Goal: Task Accomplishment & Management: Use online tool/utility

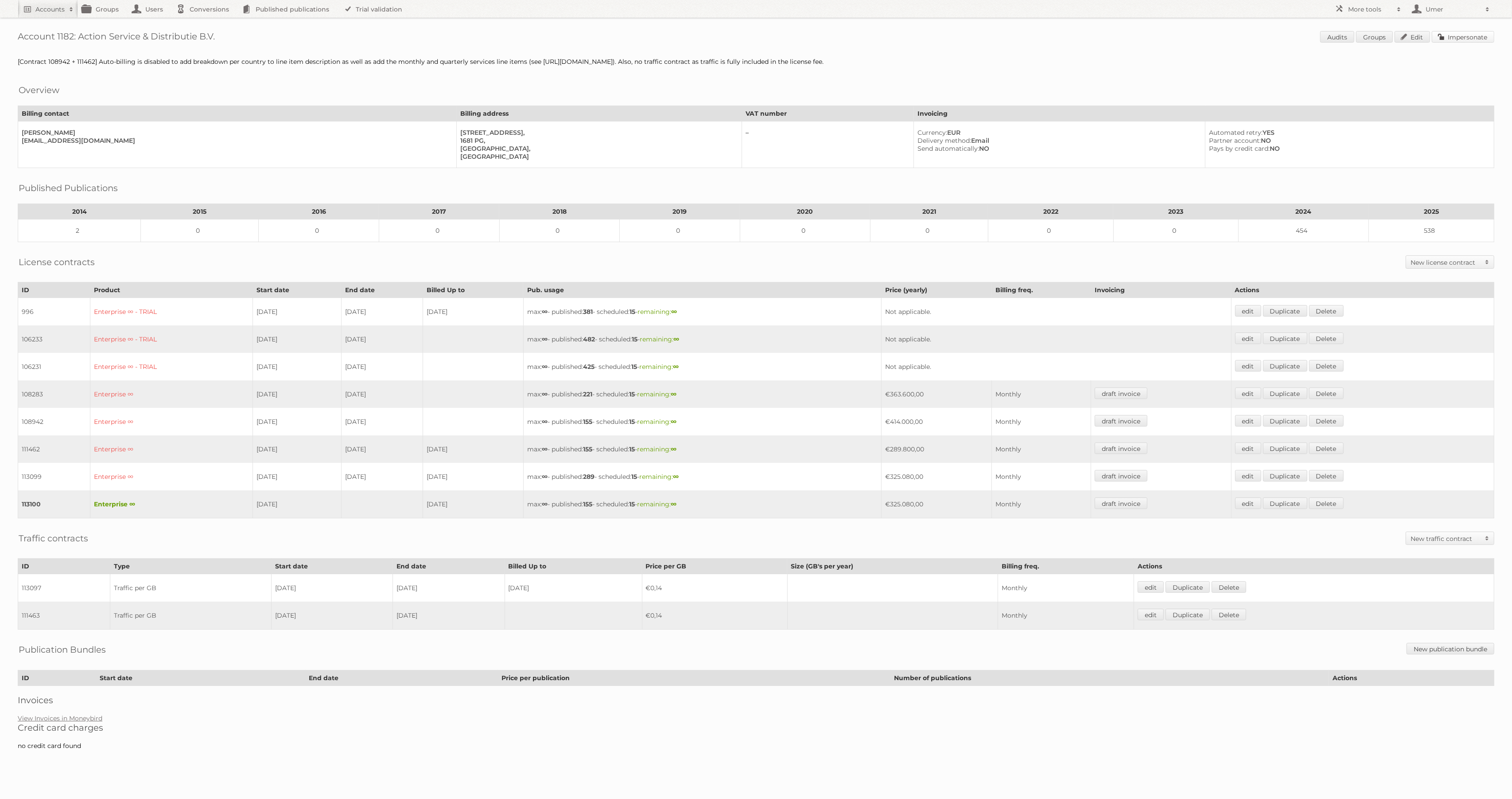
click at [1454, 35] on link "Impersonate" at bounding box center [1463, 36] width 62 height 11
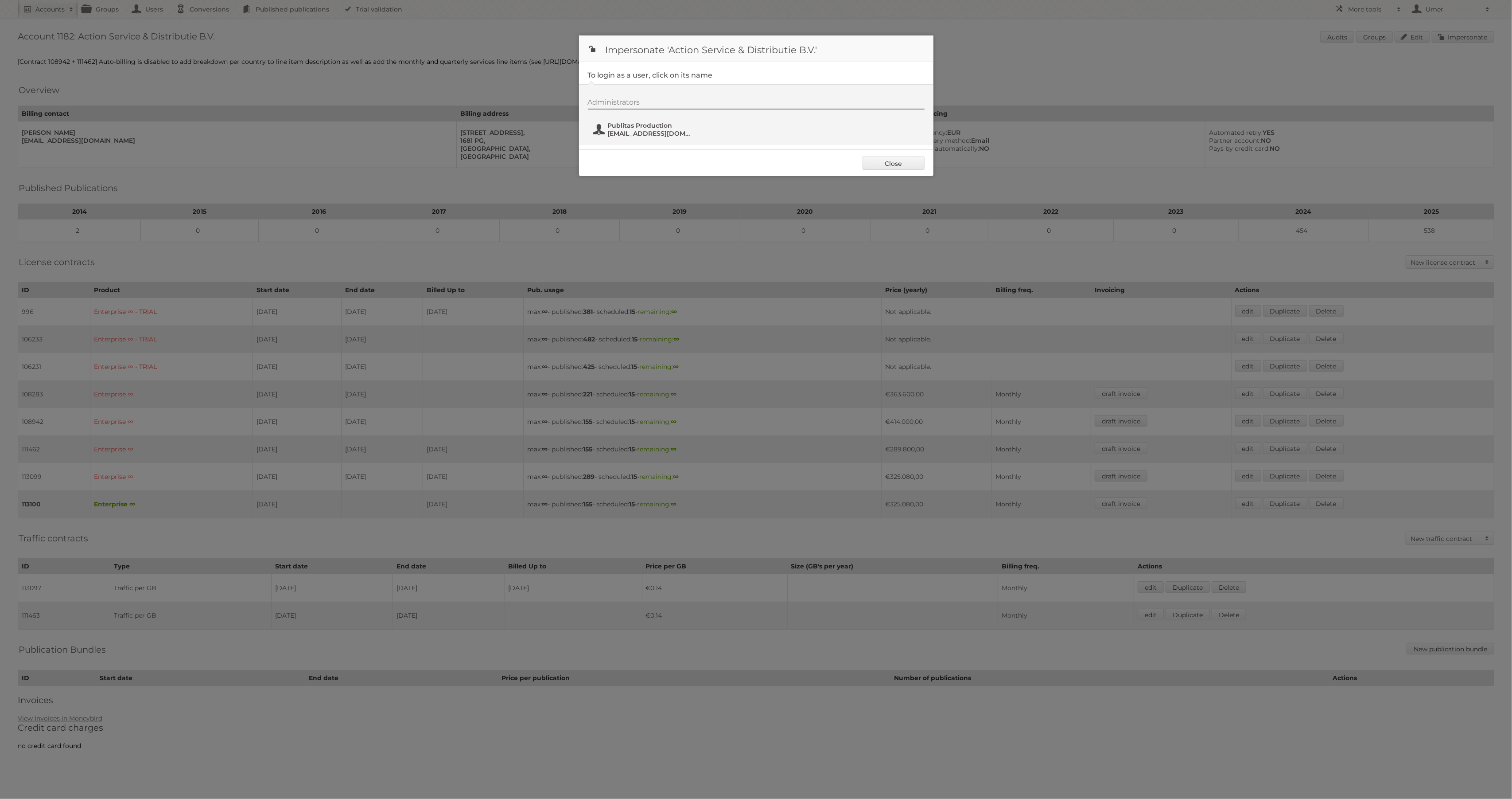
click at [647, 124] on span "Publitas Production" at bounding box center [651, 125] width 86 height 8
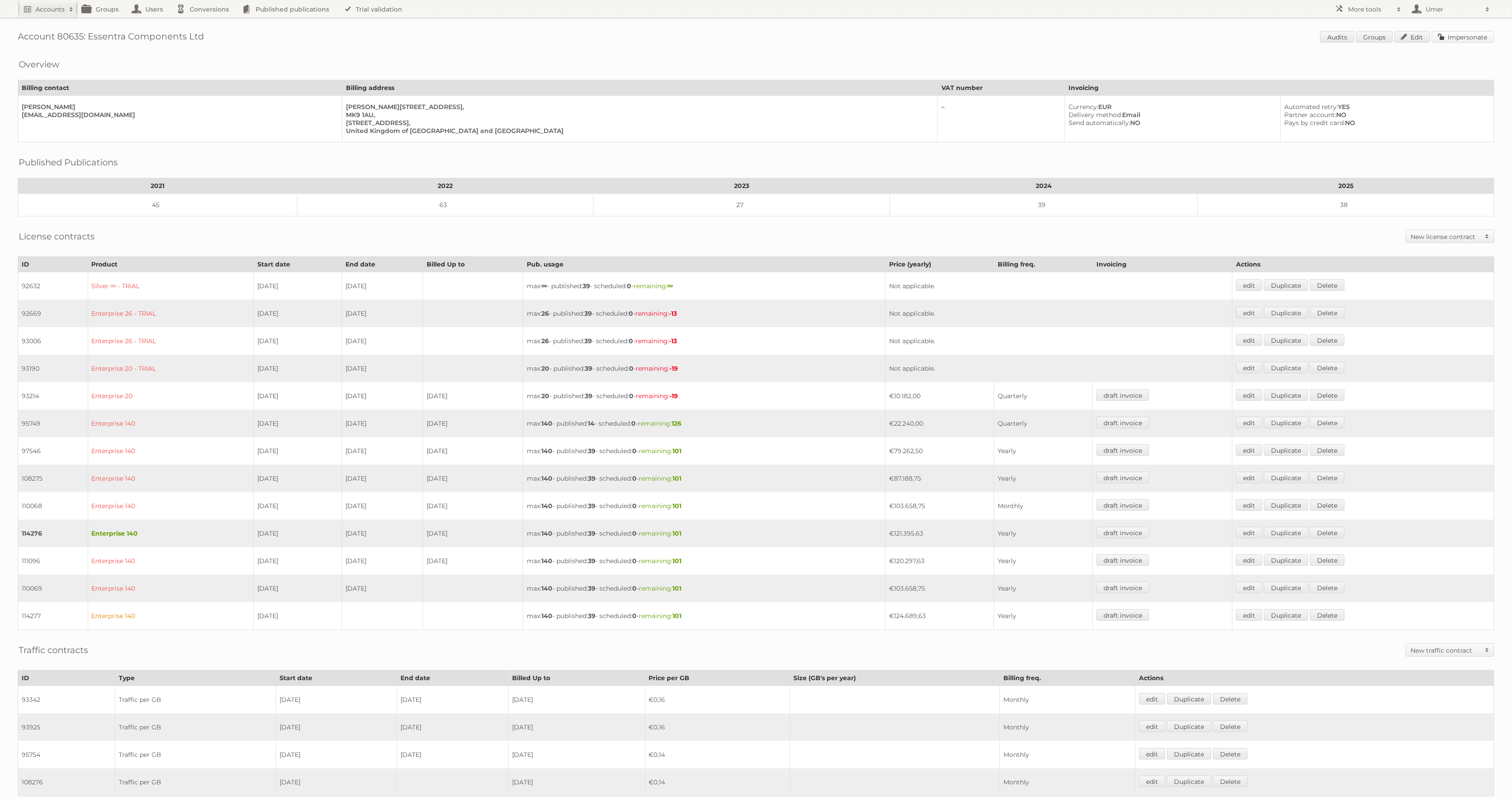
click at [1449, 35] on link "Impersonate" at bounding box center [1463, 36] width 62 height 11
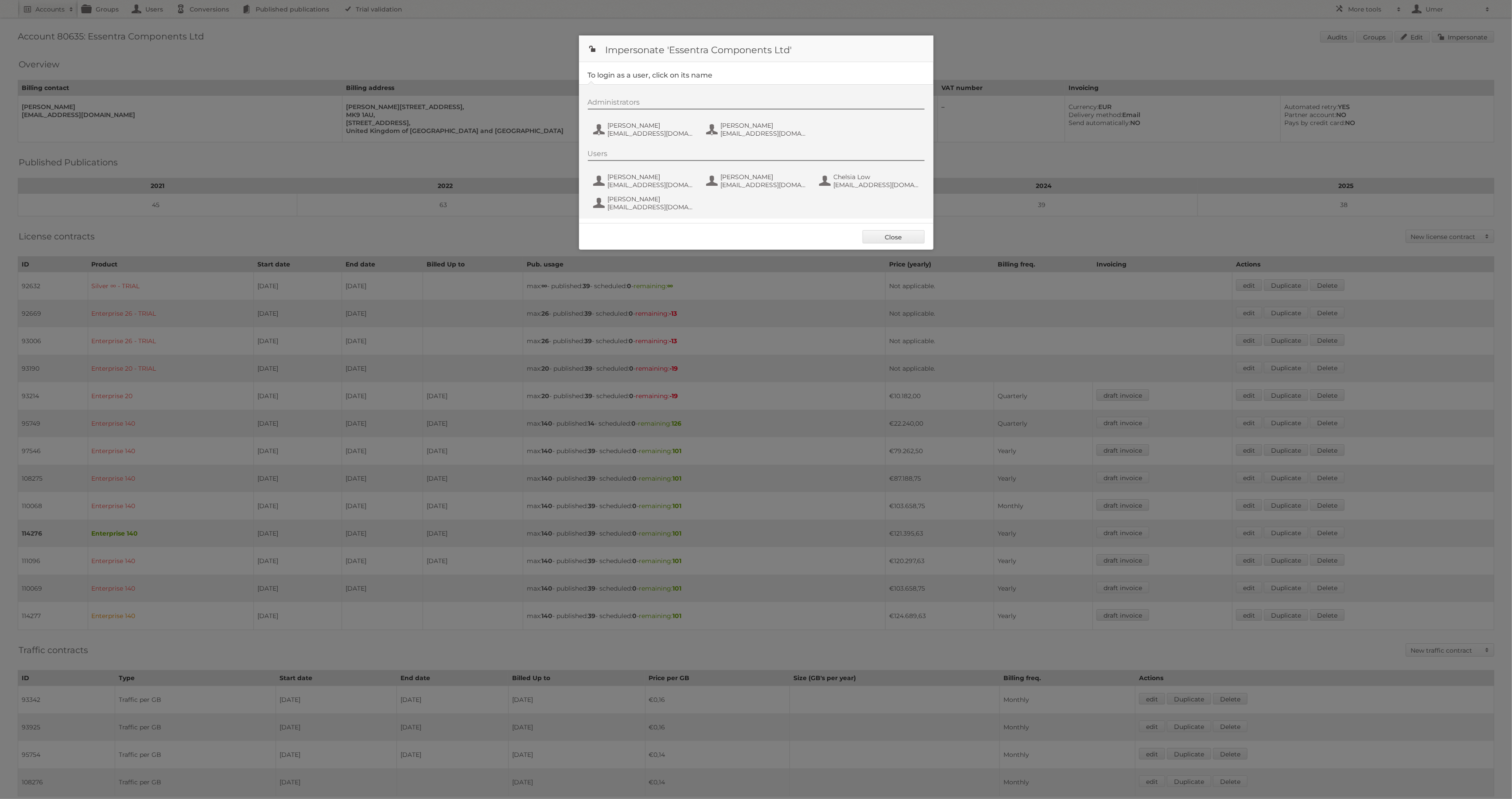
click at [629, 117] on div "Administrators Christoph Muehlenbeck ChristophMuehlenbeck@essentra.com Gokhan E…" at bounding box center [761, 118] width 345 height 42
click at [632, 133] on span "ChristophMuehlenbeck@essentra.com" at bounding box center [651, 133] width 86 height 8
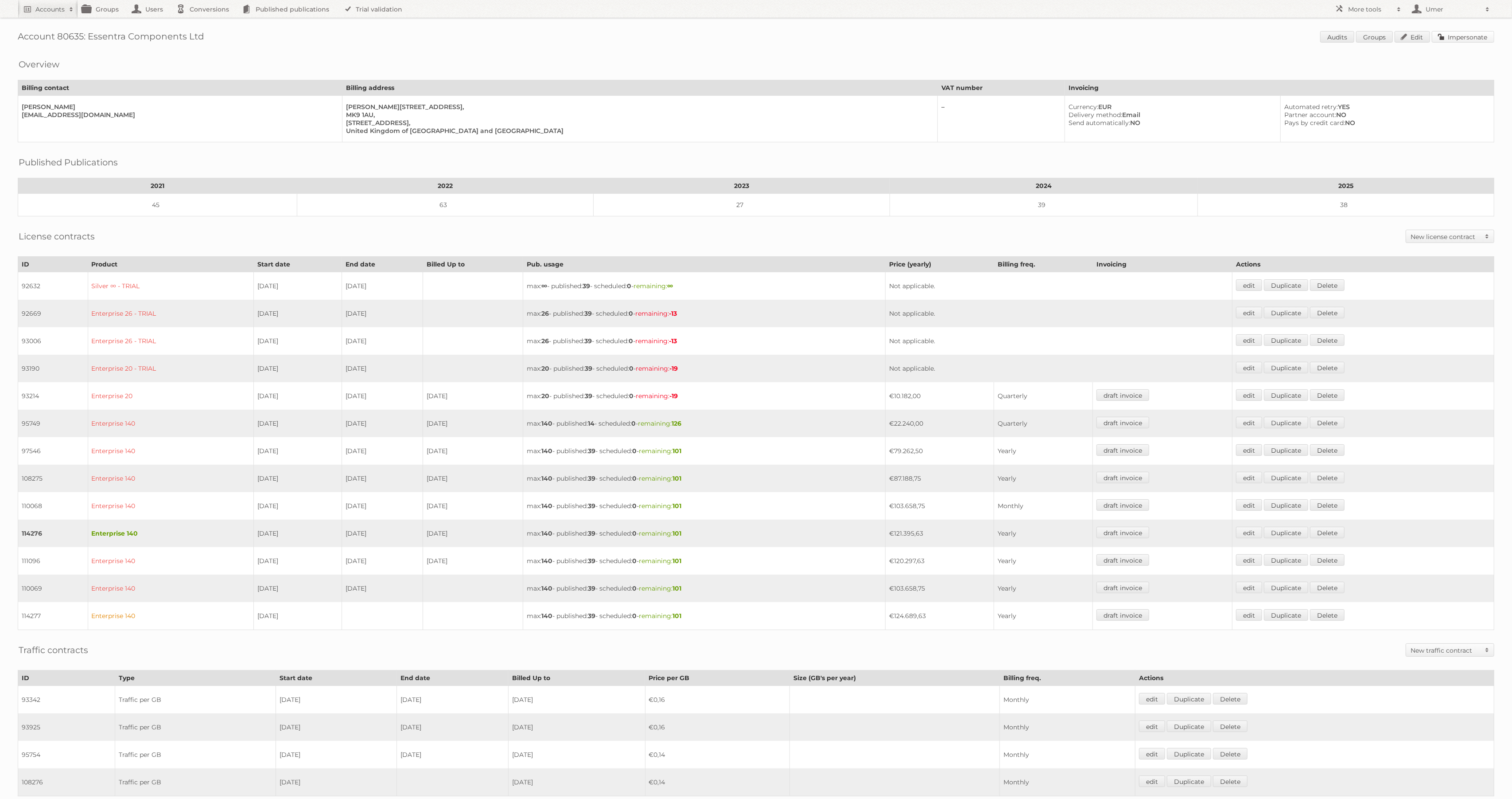
click at [1446, 33] on link "Impersonate" at bounding box center [1463, 36] width 62 height 11
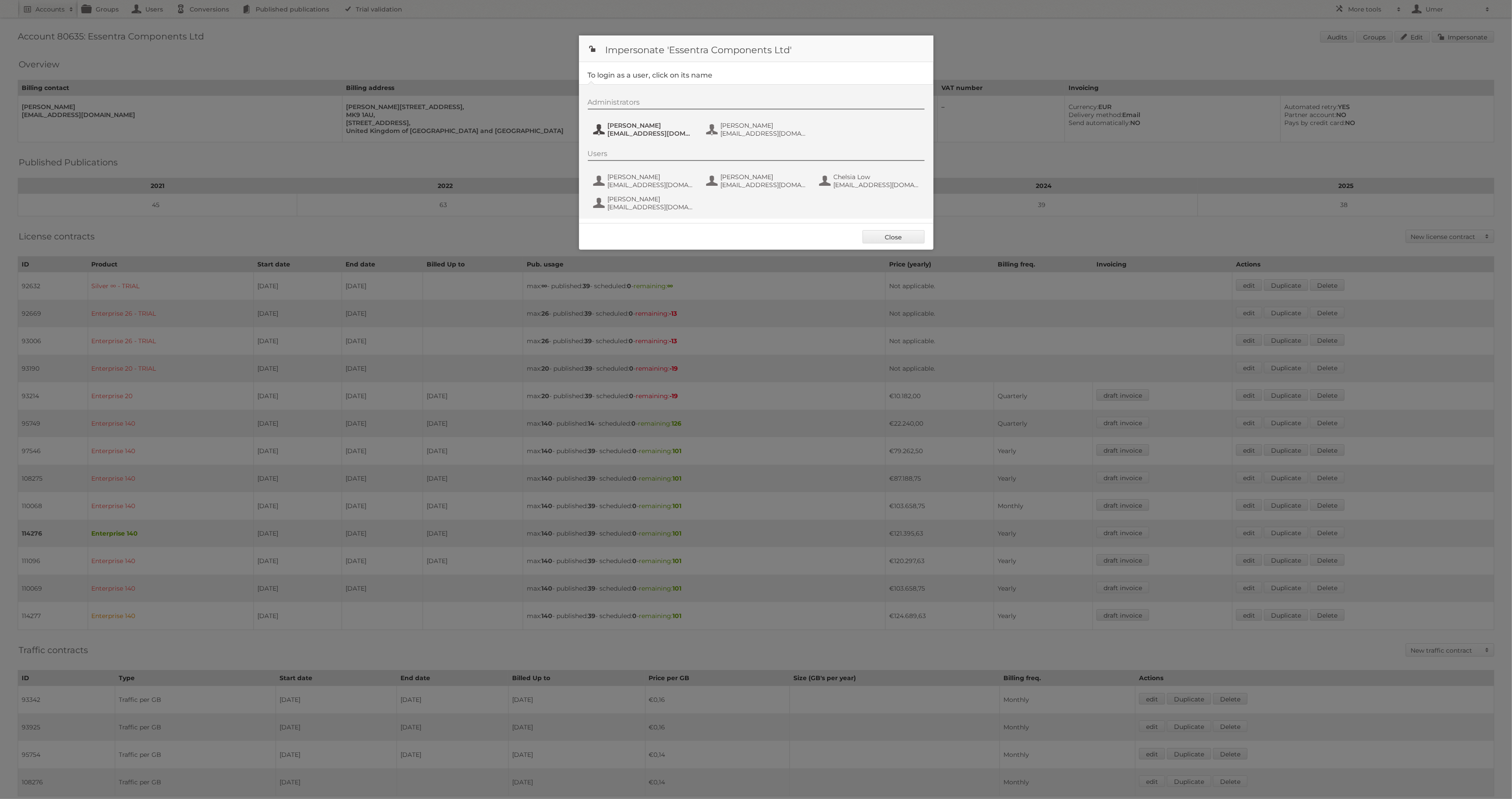
click at [647, 134] on span "ChristophMuehlenbeck@essentra.com" at bounding box center [651, 133] width 86 height 8
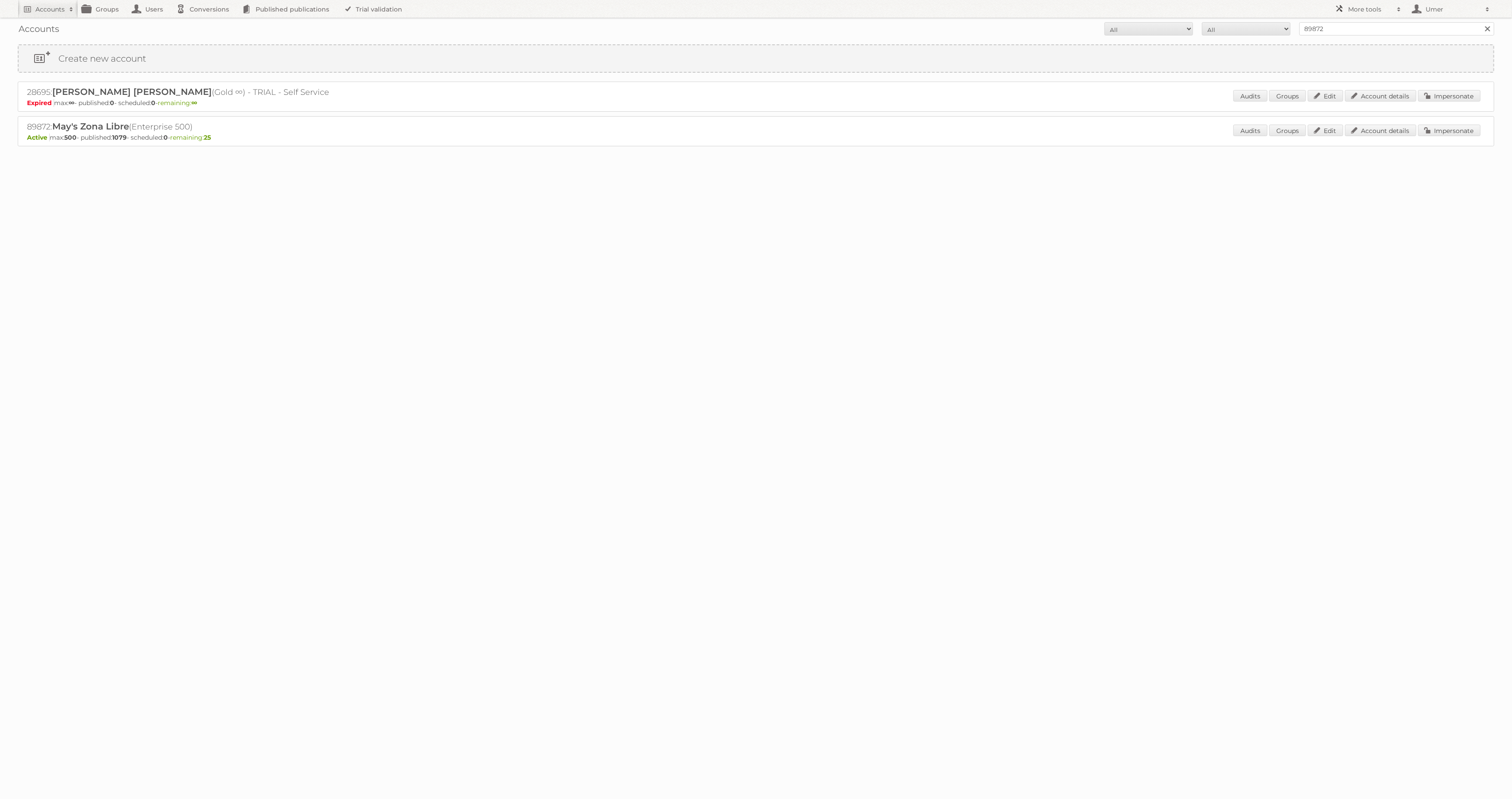
click at [1356, 10] on h2 "More tools" at bounding box center [1370, 10] width 44 height 9
click at [1348, 77] on link "Sidekiq Web" at bounding box center [1375, 78] width 88 height 13
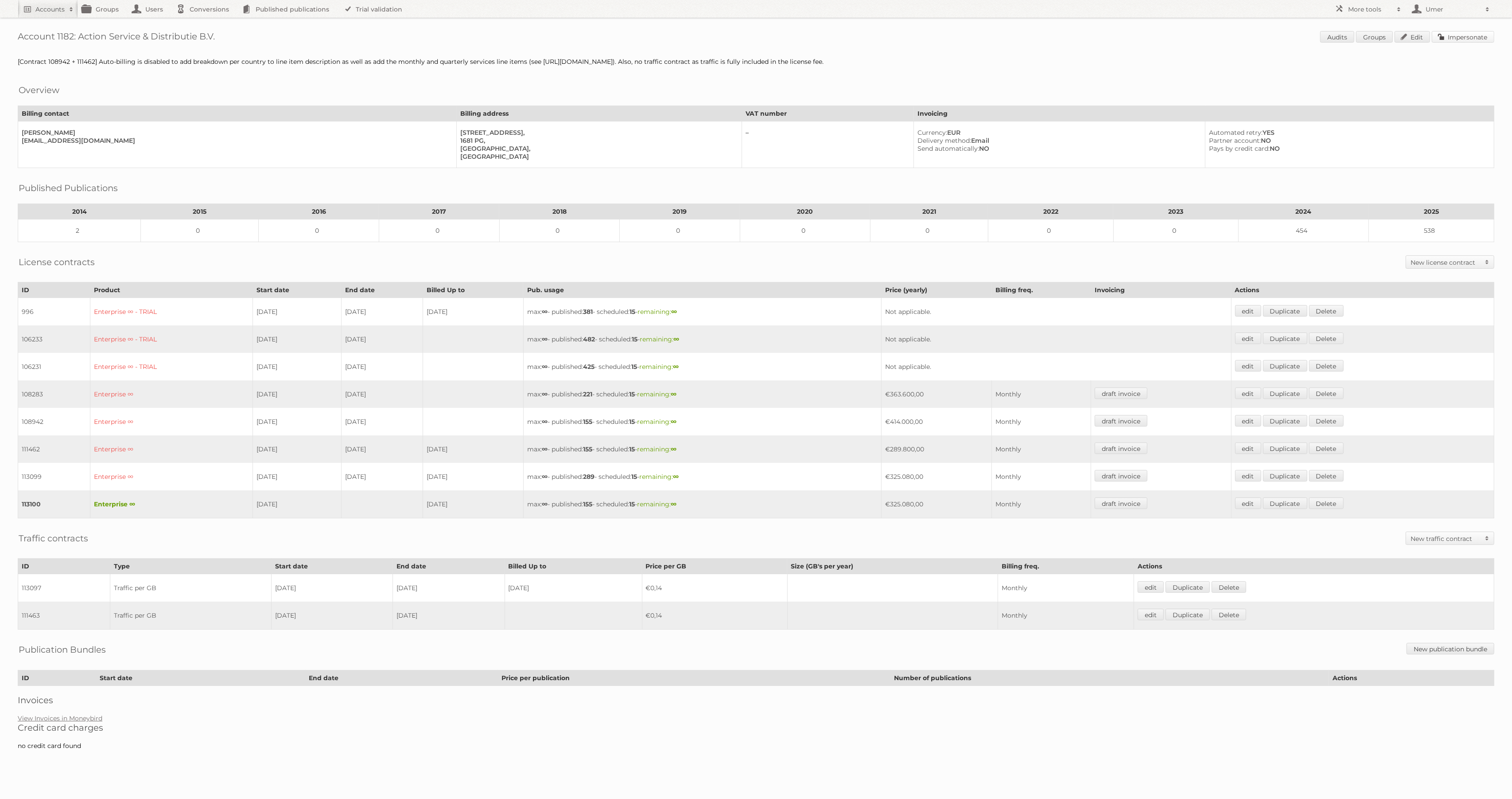
click at [1447, 39] on link "Impersonate" at bounding box center [1463, 36] width 62 height 11
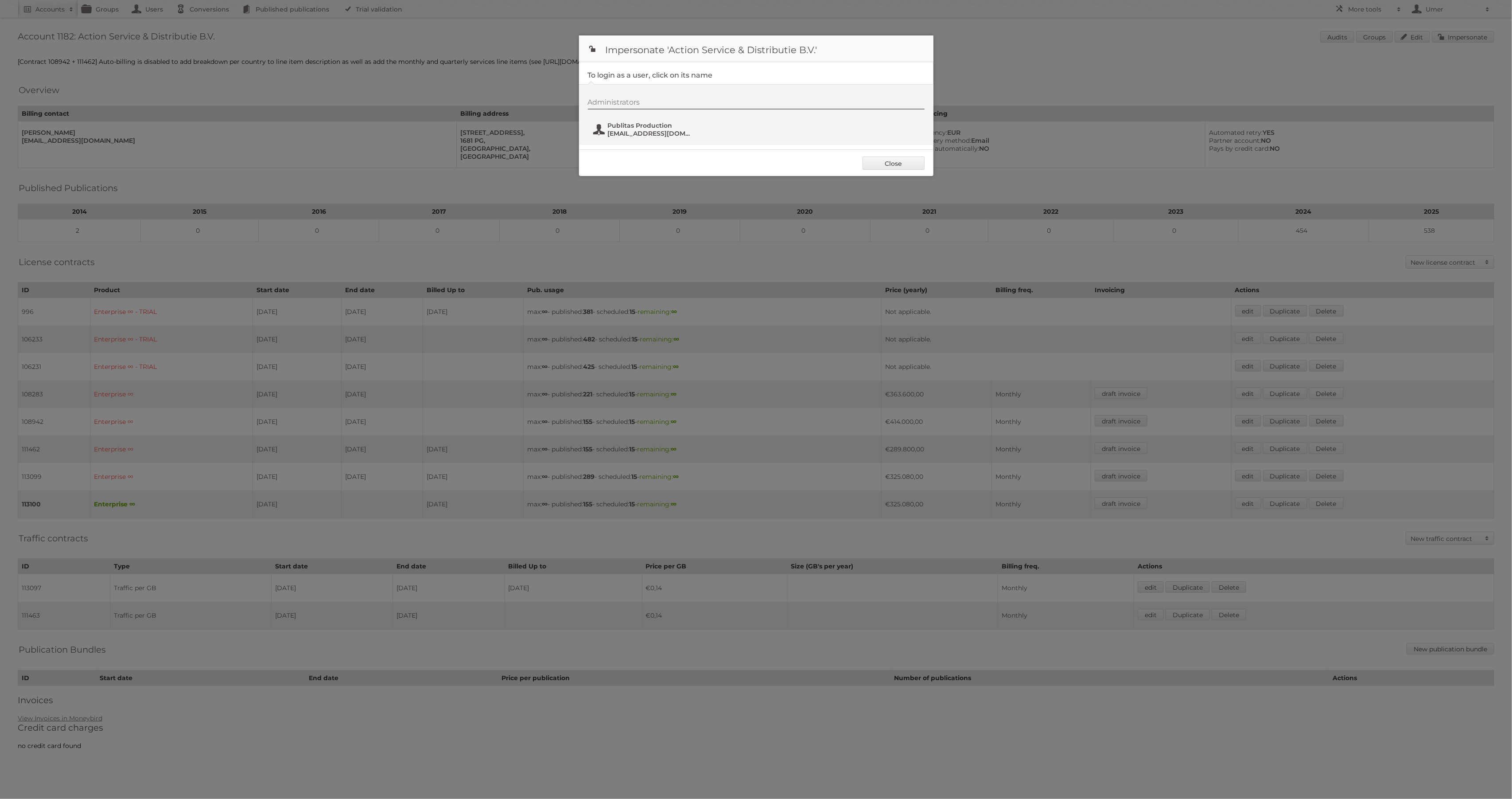
click at [673, 127] on span "Publitas Production" at bounding box center [651, 125] width 86 height 8
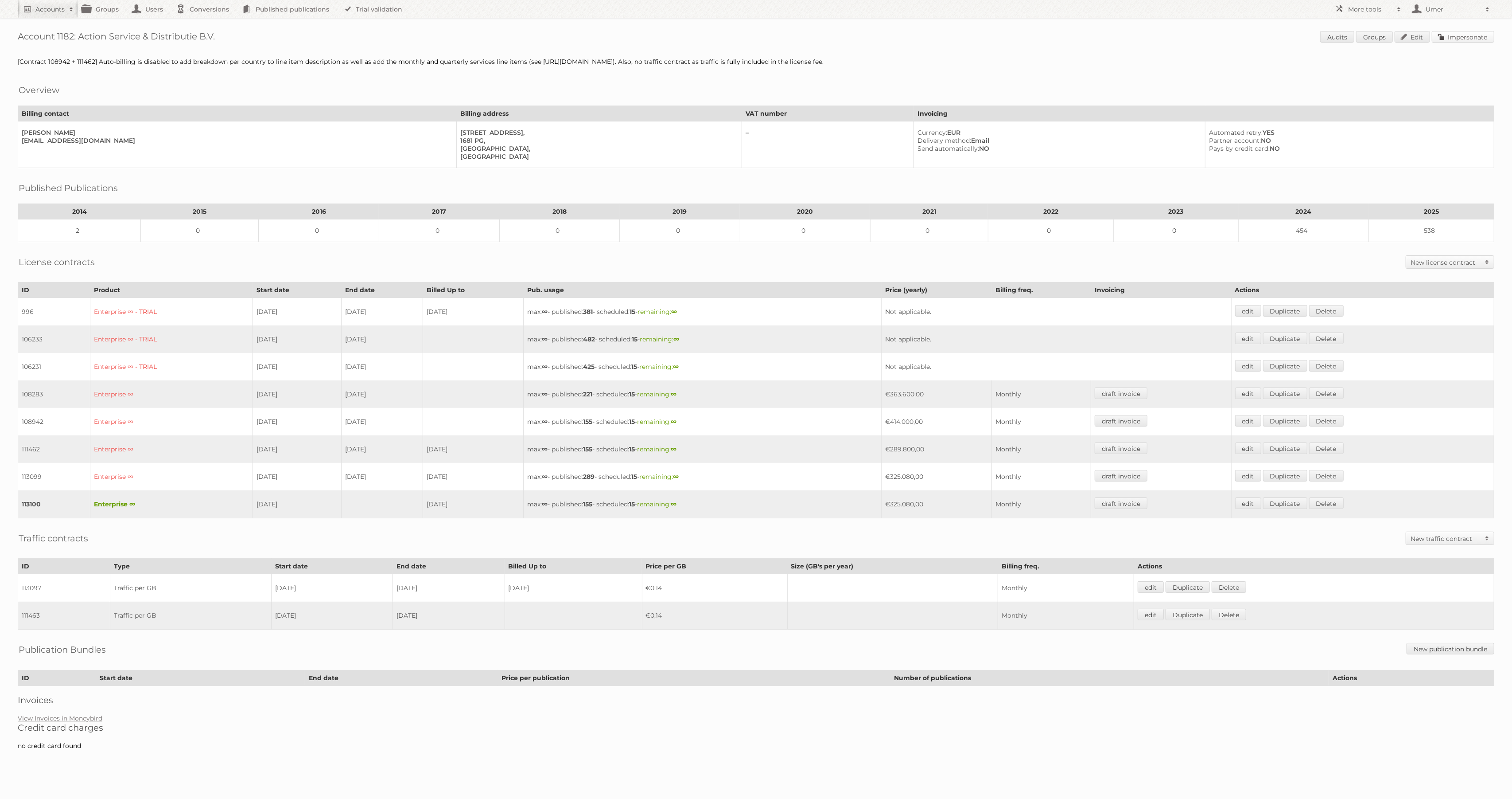
click at [1450, 36] on link "Impersonate" at bounding box center [1463, 36] width 62 height 11
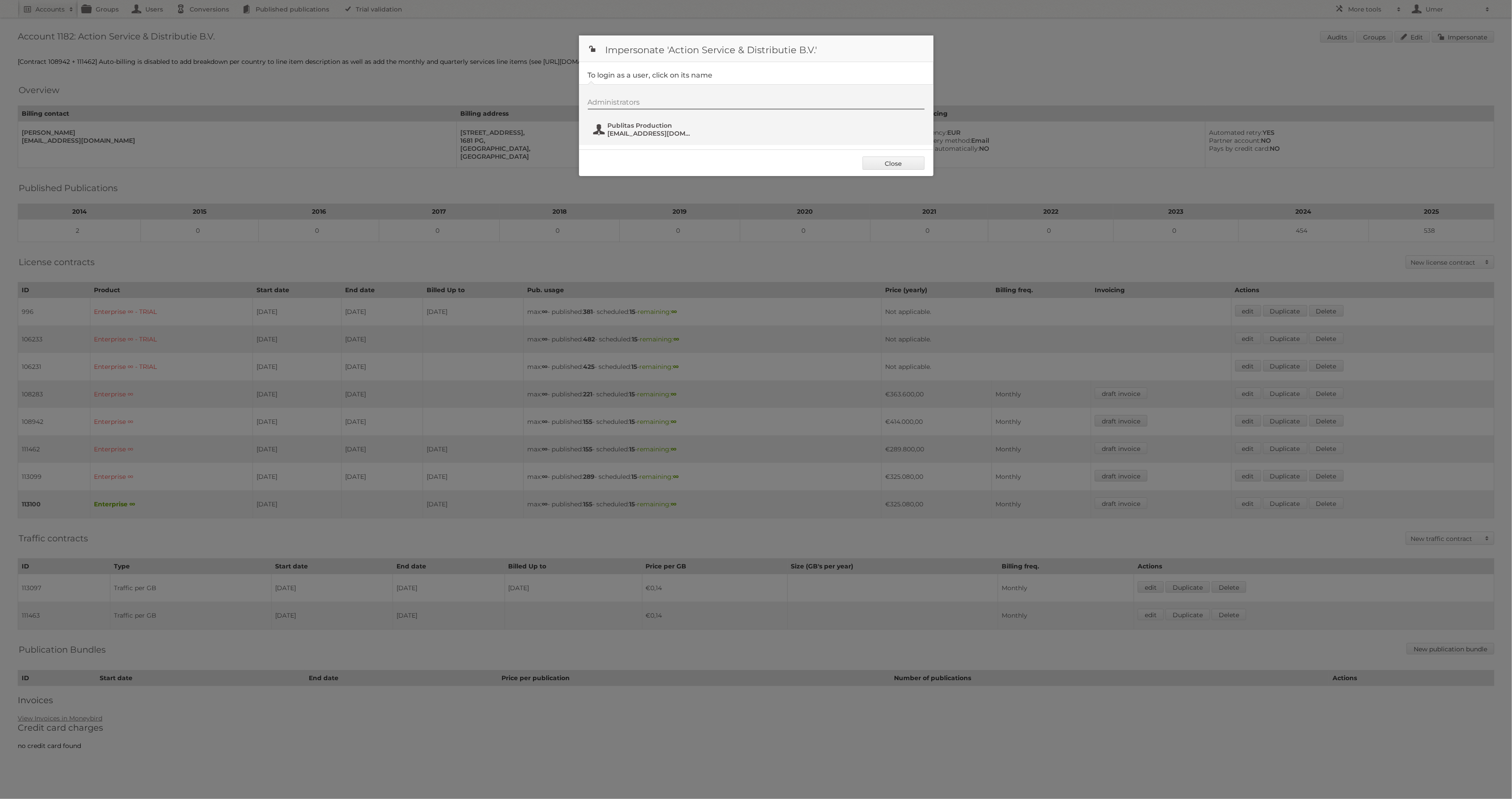
click at [650, 130] on span "fs+action@publitas.com" at bounding box center [651, 133] width 86 height 8
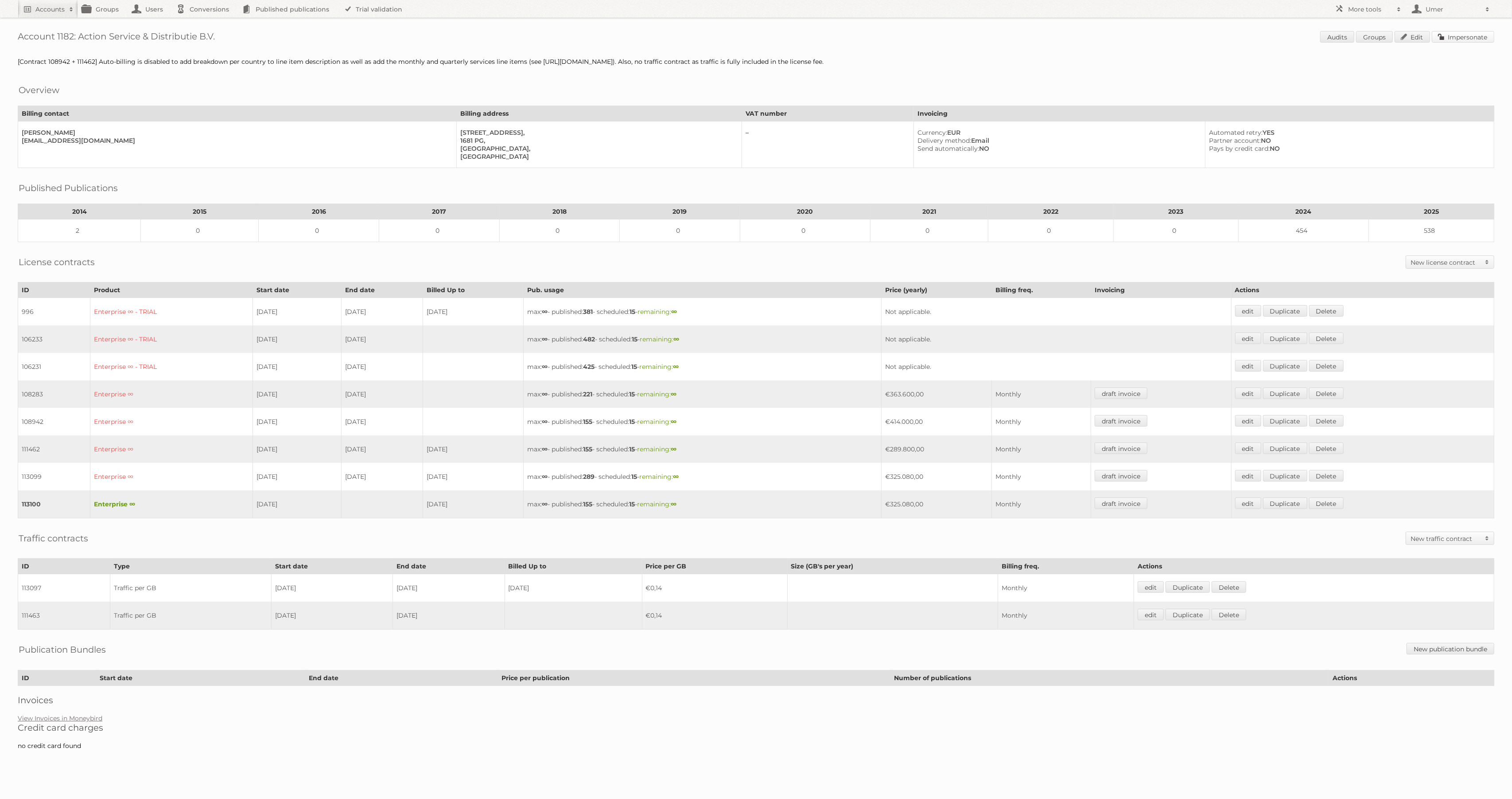
click at [1446, 33] on link "Impersonate" at bounding box center [1463, 36] width 62 height 11
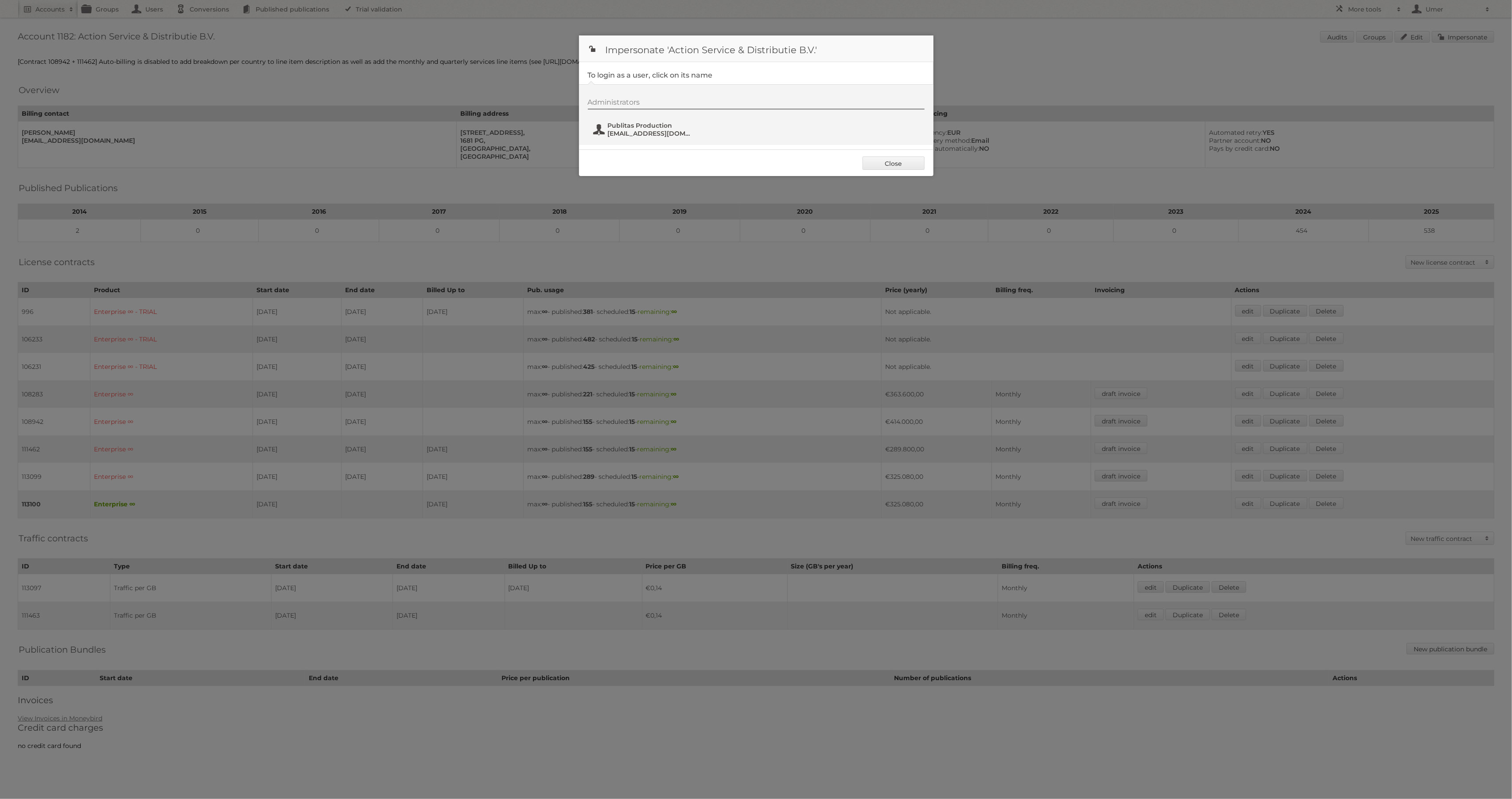
click at [657, 132] on span "fs+action@publitas.com" at bounding box center [651, 133] width 86 height 8
